Goal: Task Accomplishment & Management: Manage account settings

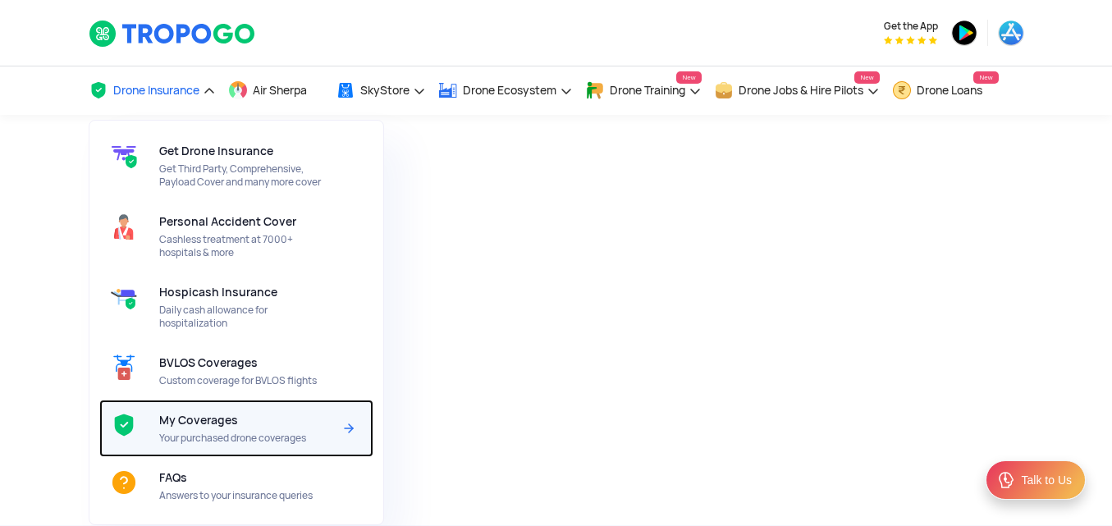
click at [238, 420] on div "My Coverages Your purchased drone coverages" at bounding box center [249, 428] width 180 height 57
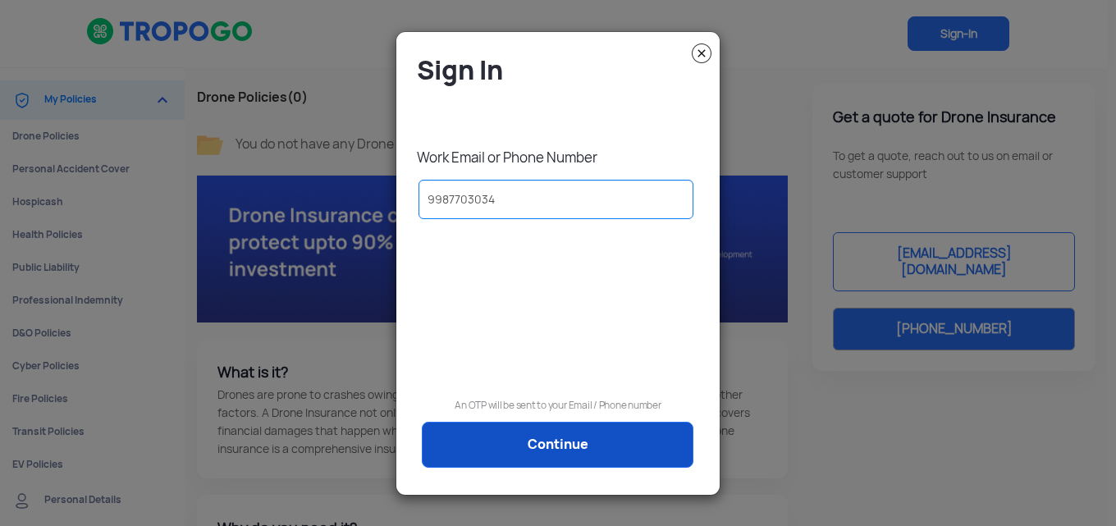
type input "9987703034"
click at [586, 443] on link "Continue" at bounding box center [558, 445] width 272 height 46
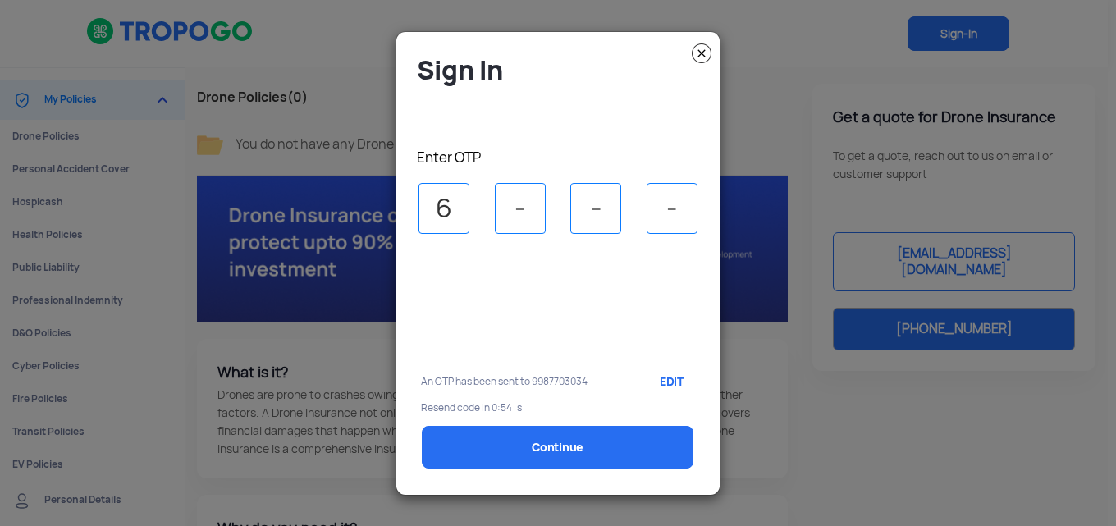
type input "6"
type input "8"
type input "3"
type input "2"
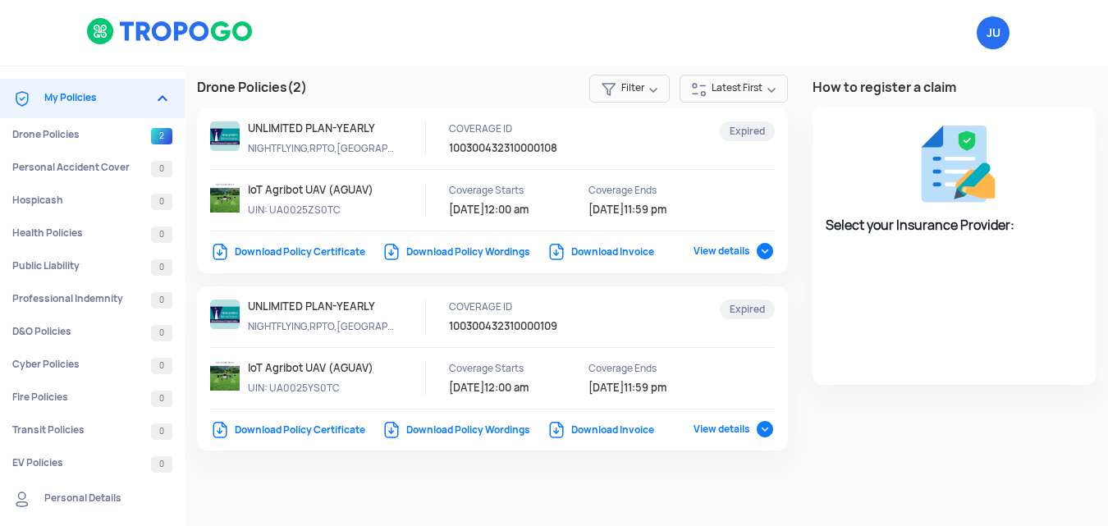
select select "National Insurance"
